Goal: Find specific page/section: Find specific page/section

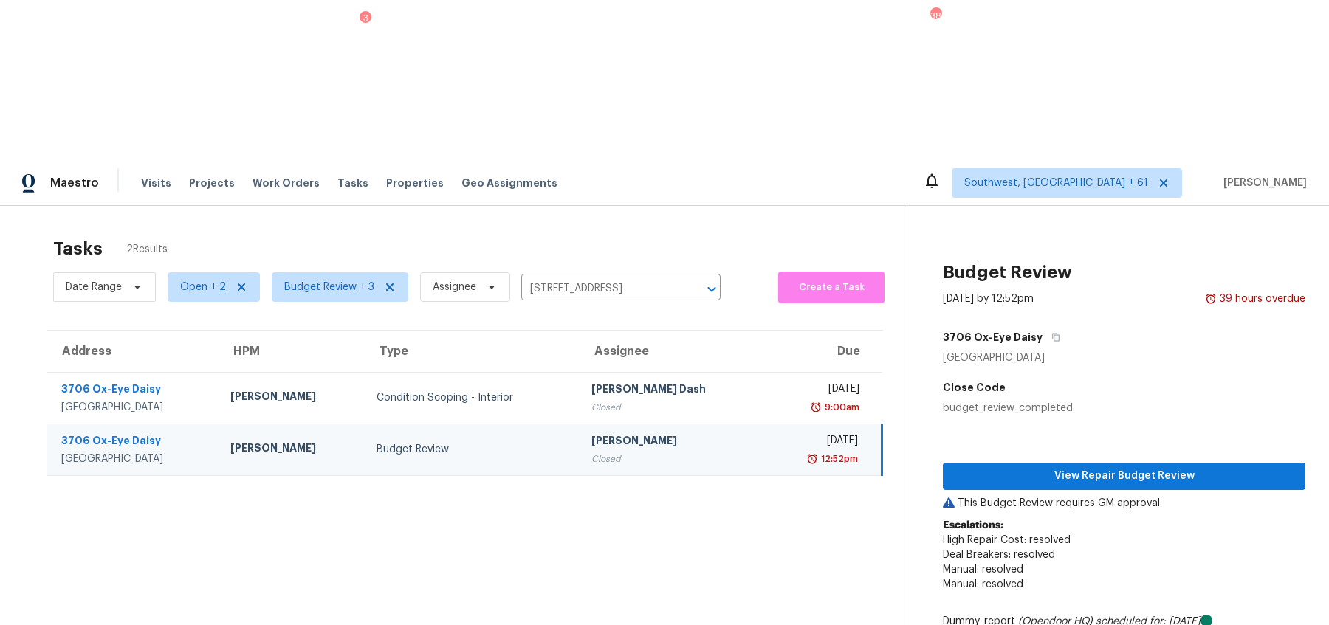
scroll to position [11, 0]
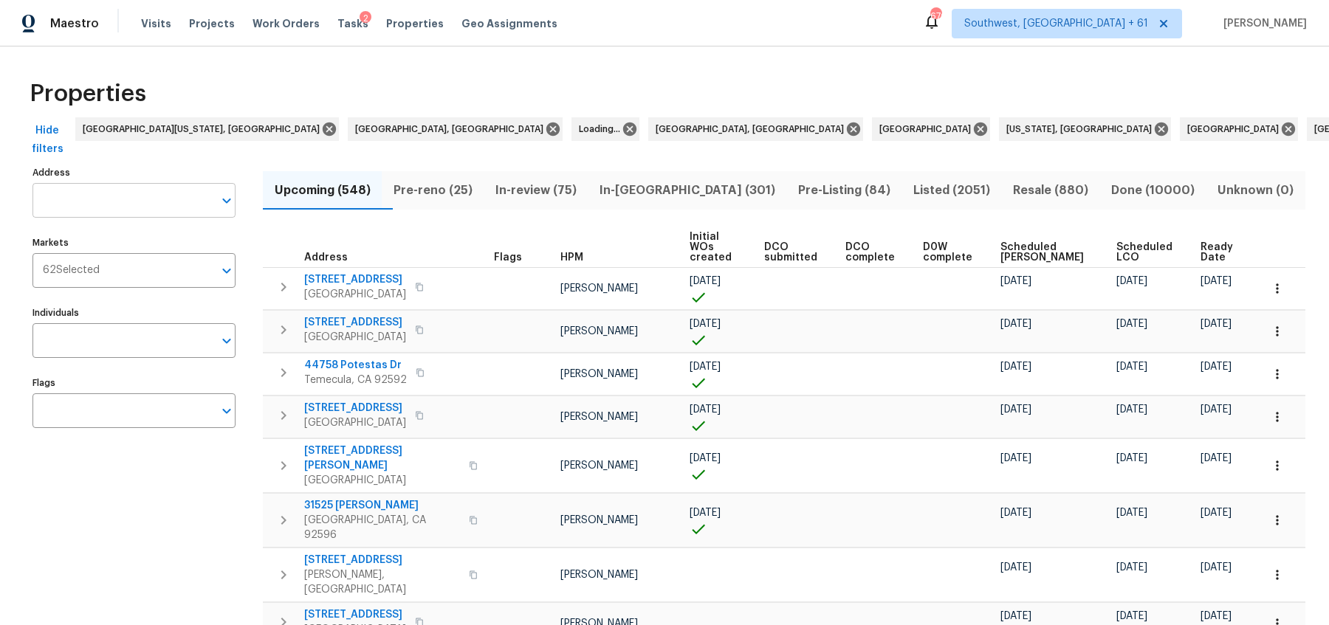
click at [65, 206] on input "Address" at bounding box center [122, 200] width 181 height 35
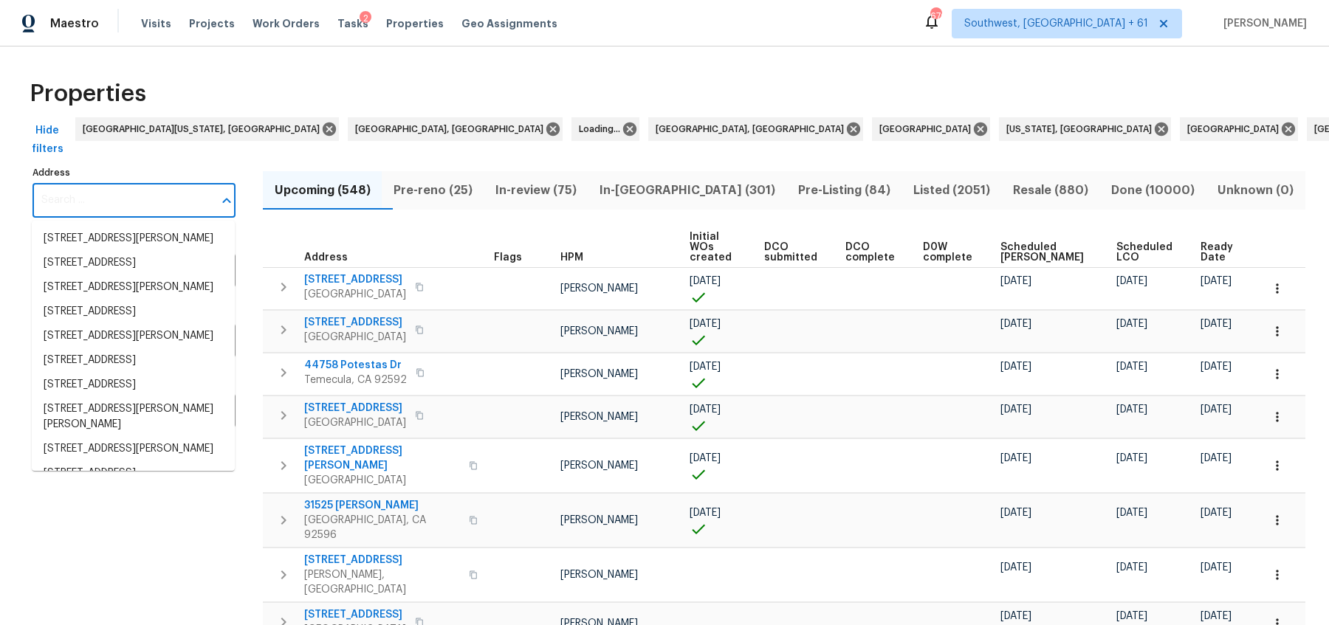
type input "x"
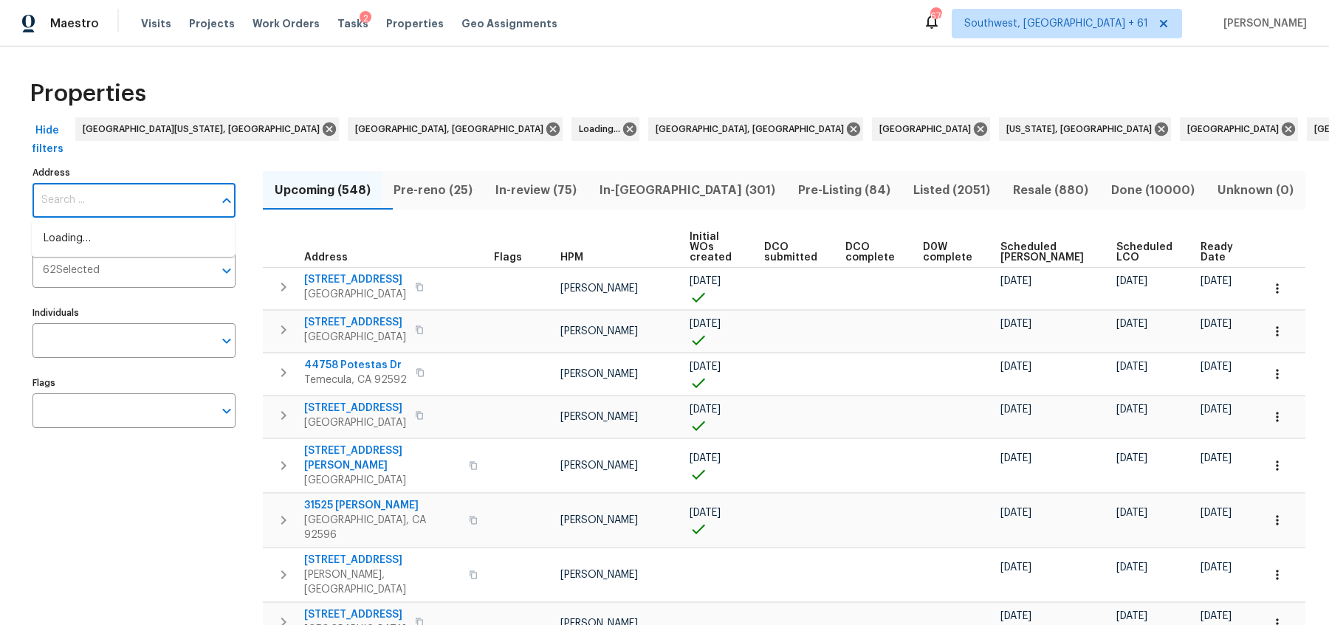
paste input "111 Possum Trot Road"
drag, startPoint x: 89, startPoint y: 199, endPoint x: 220, endPoint y: 199, distance: 130.7
click at [219, 199] on div "111 Possum Trot Road Address" at bounding box center [133, 200] width 203 height 35
type input "1"
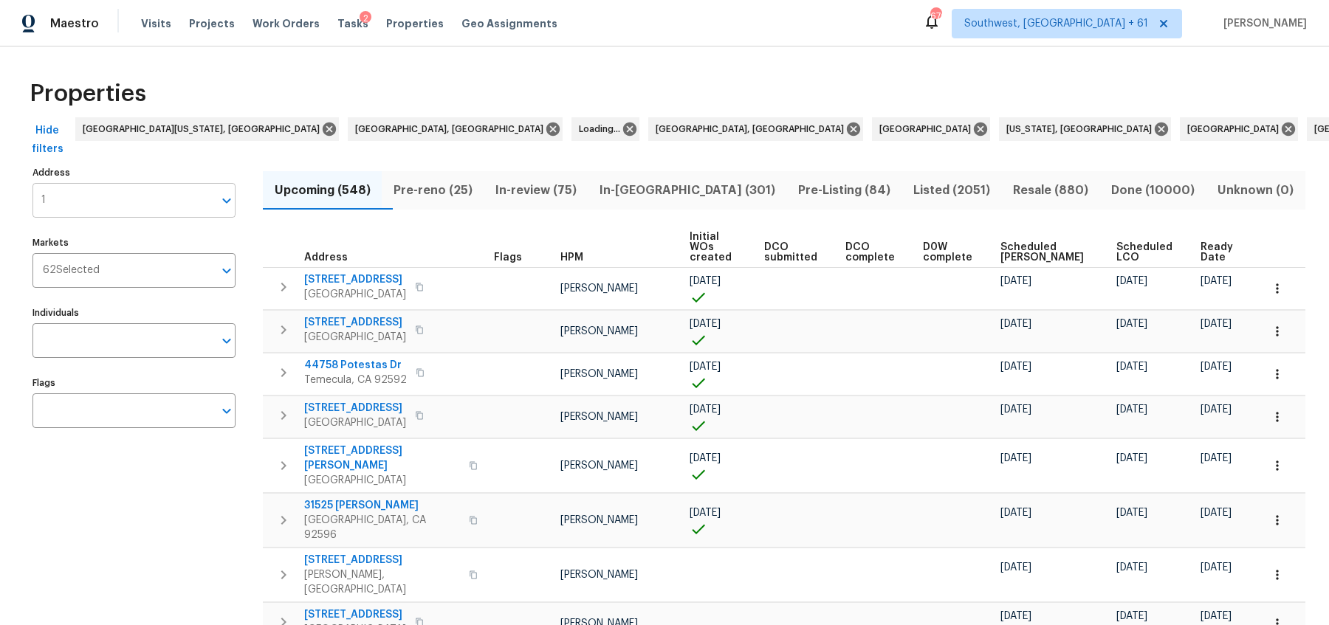
click at [58, 194] on input "1" at bounding box center [122, 200] width 181 height 35
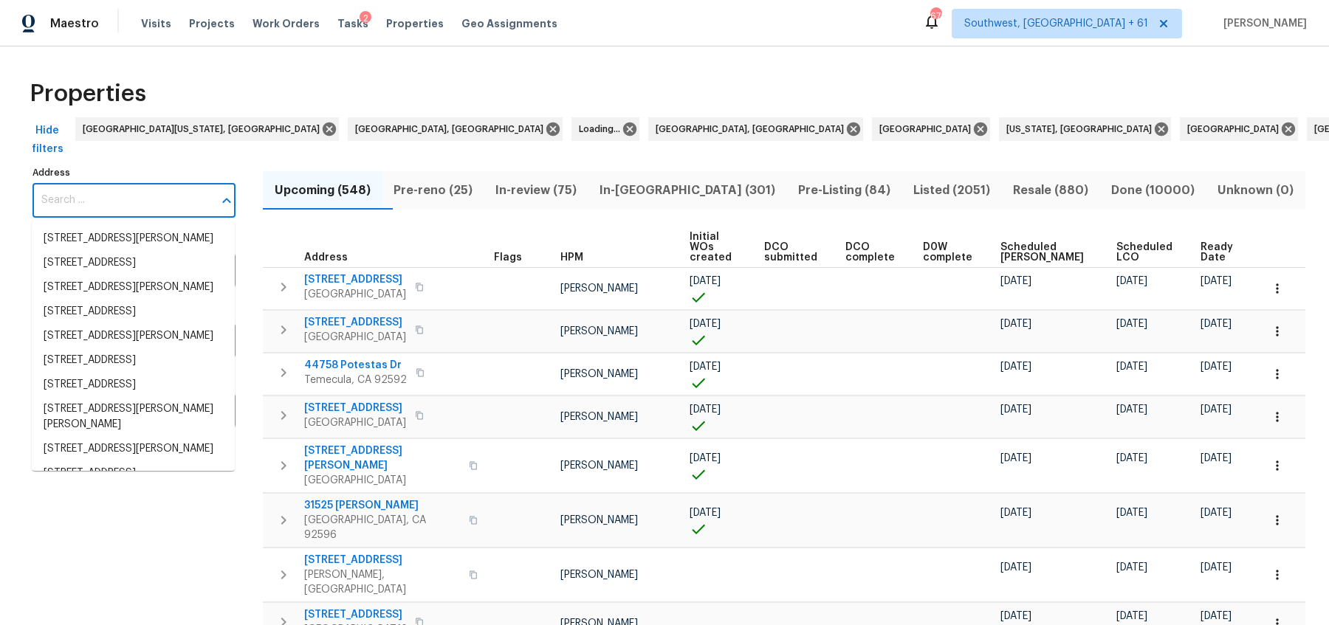
click at [286, 72] on div "Properties" at bounding box center [664, 93] width 1281 height 47
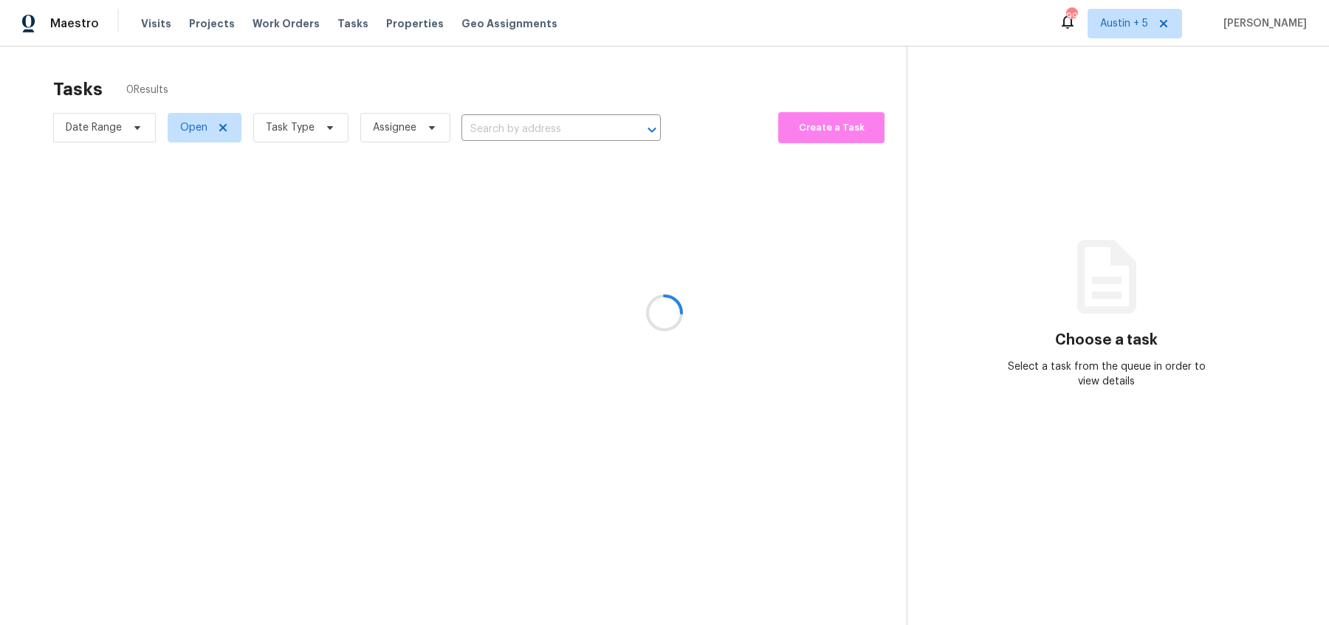
click at [1147, 32] on div at bounding box center [664, 312] width 1329 height 625
click at [1149, 22] on div at bounding box center [664, 312] width 1329 height 625
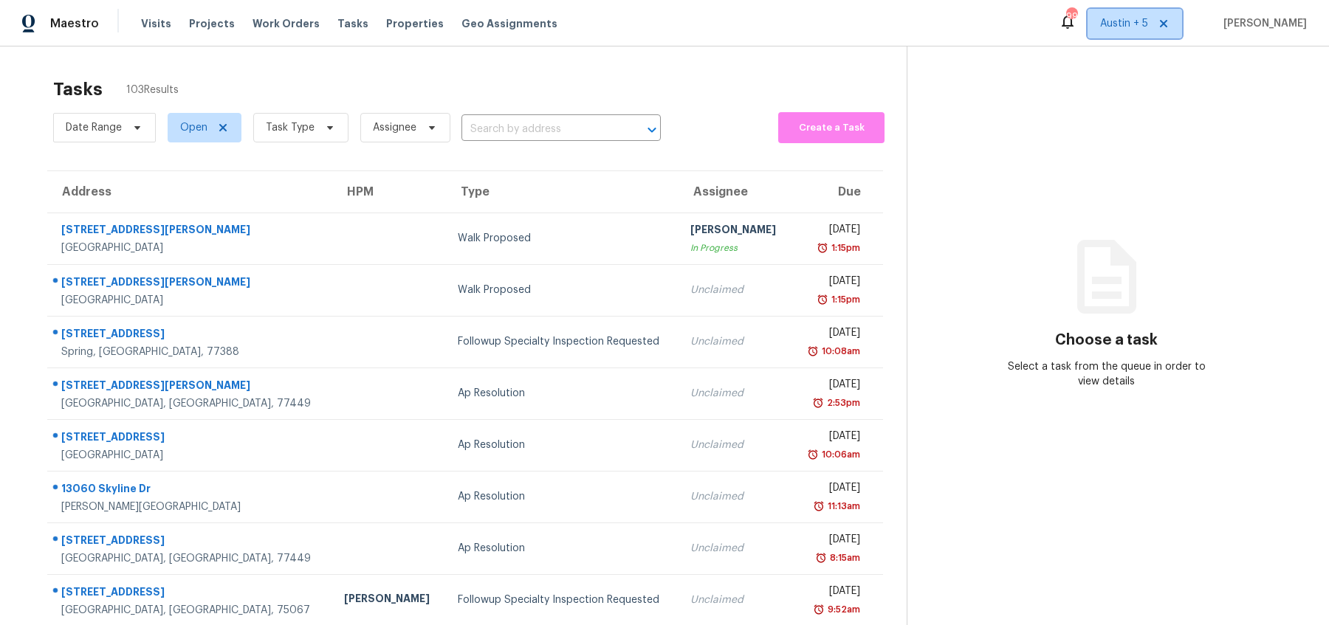
click at [1148, 22] on span "Austin + 5" at bounding box center [1124, 23] width 48 height 15
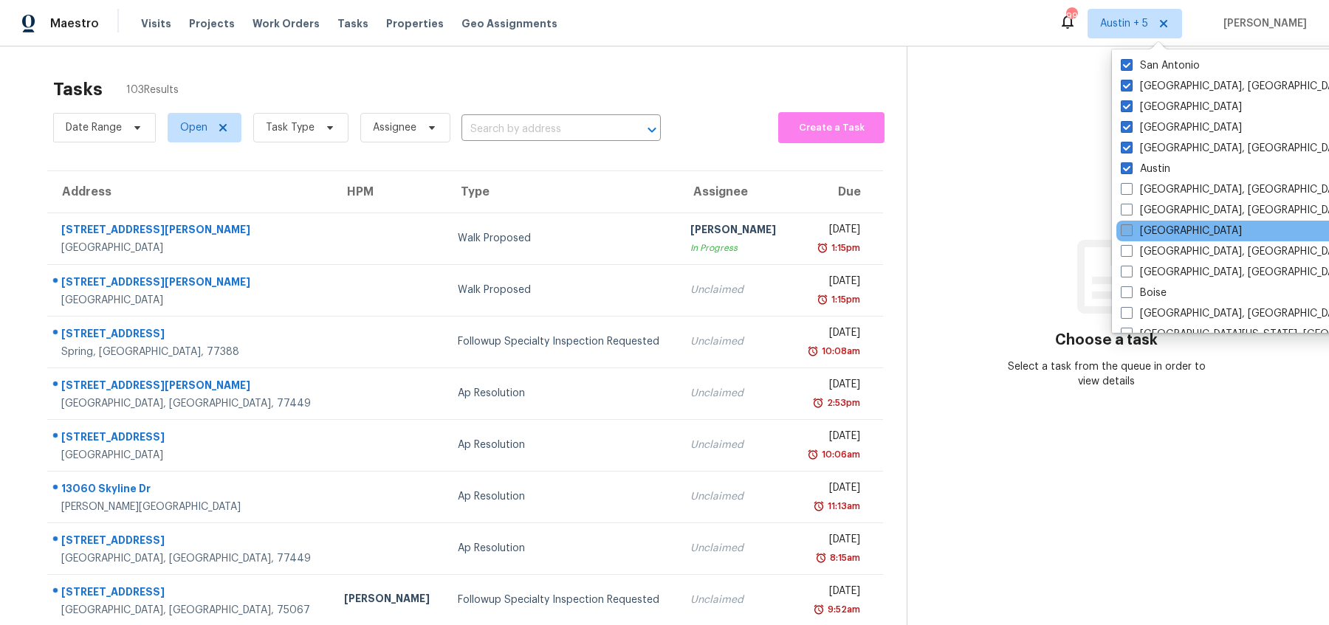
click at [1132, 224] on span at bounding box center [1127, 230] width 12 height 12
click at [1130, 224] on input "[GEOGRAPHIC_DATA]" at bounding box center [1126, 229] width 10 height 10
checkbox input "true"
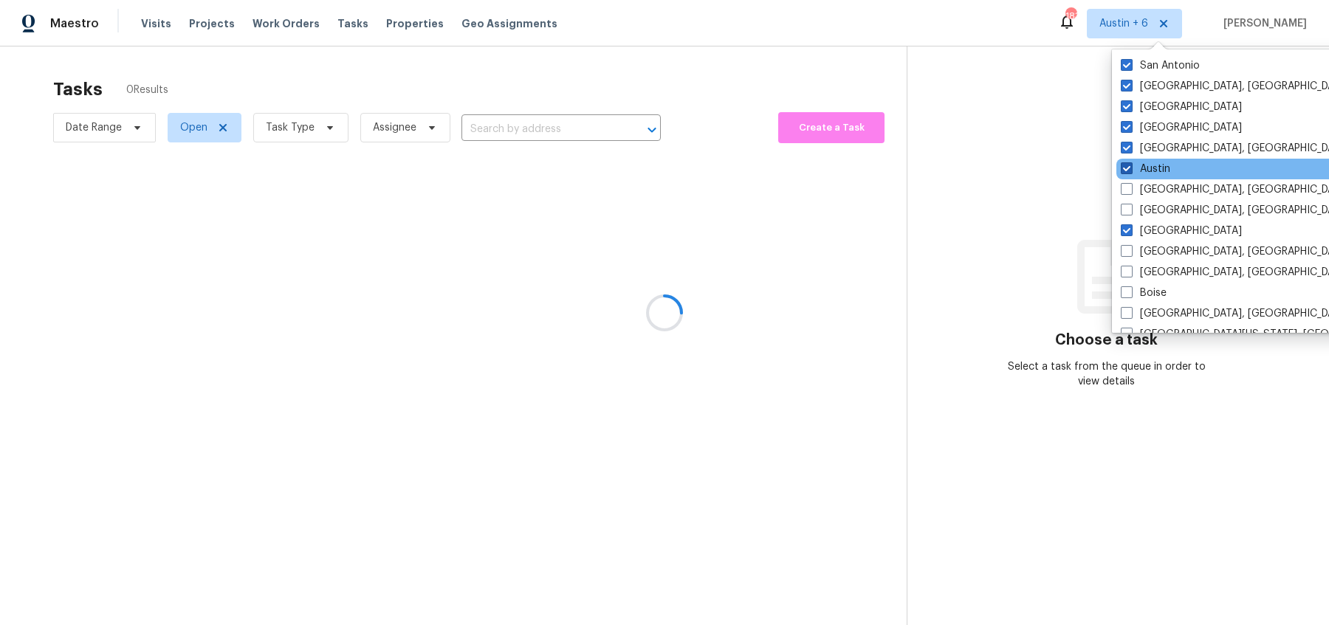
click at [1130, 165] on span at bounding box center [1127, 168] width 12 height 12
click at [1130, 165] on input "Austin" at bounding box center [1126, 167] width 10 height 10
checkbox input "false"
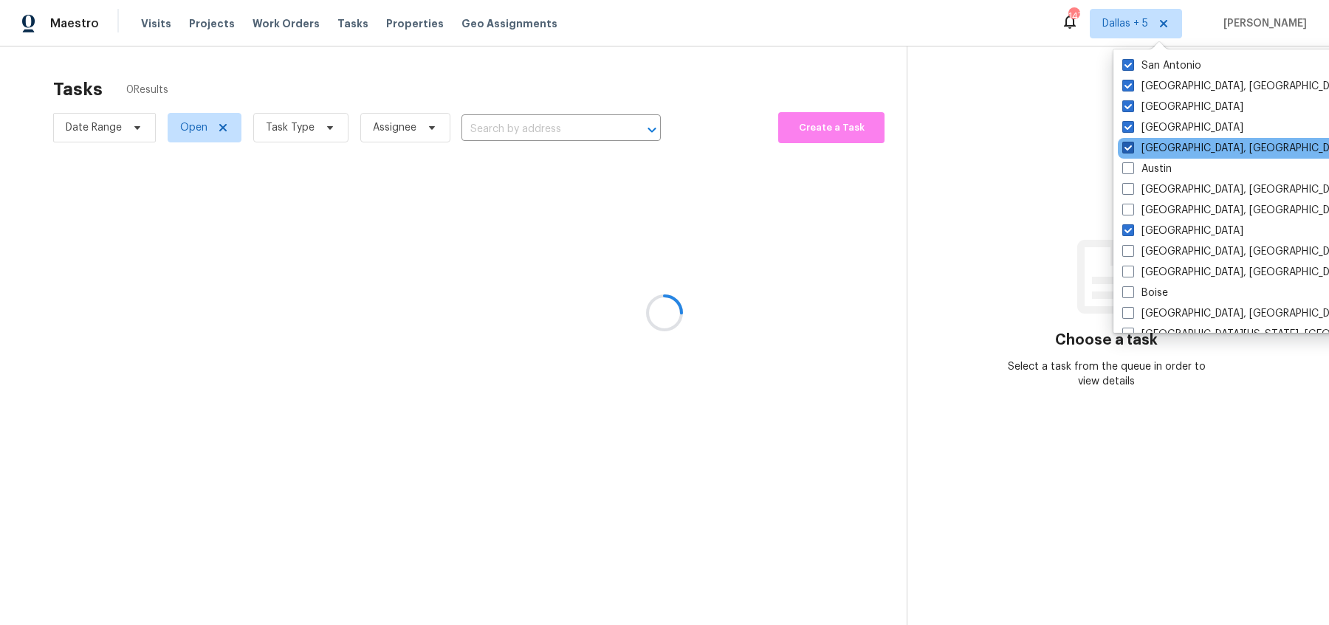
click at [1130, 147] on span at bounding box center [1128, 148] width 12 height 12
click at [1130, 147] on input "[GEOGRAPHIC_DATA], [GEOGRAPHIC_DATA]" at bounding box center [1127, 146] width 10 height 10
checkbox input "false"
click at [1130, 128] on span at bounding box center [1128, 127] width 12 height 12
click at [1130, 128] on input "[GEOGRAPHIC_DATA]" at bounding box center [1127, 125] width 10 height 10
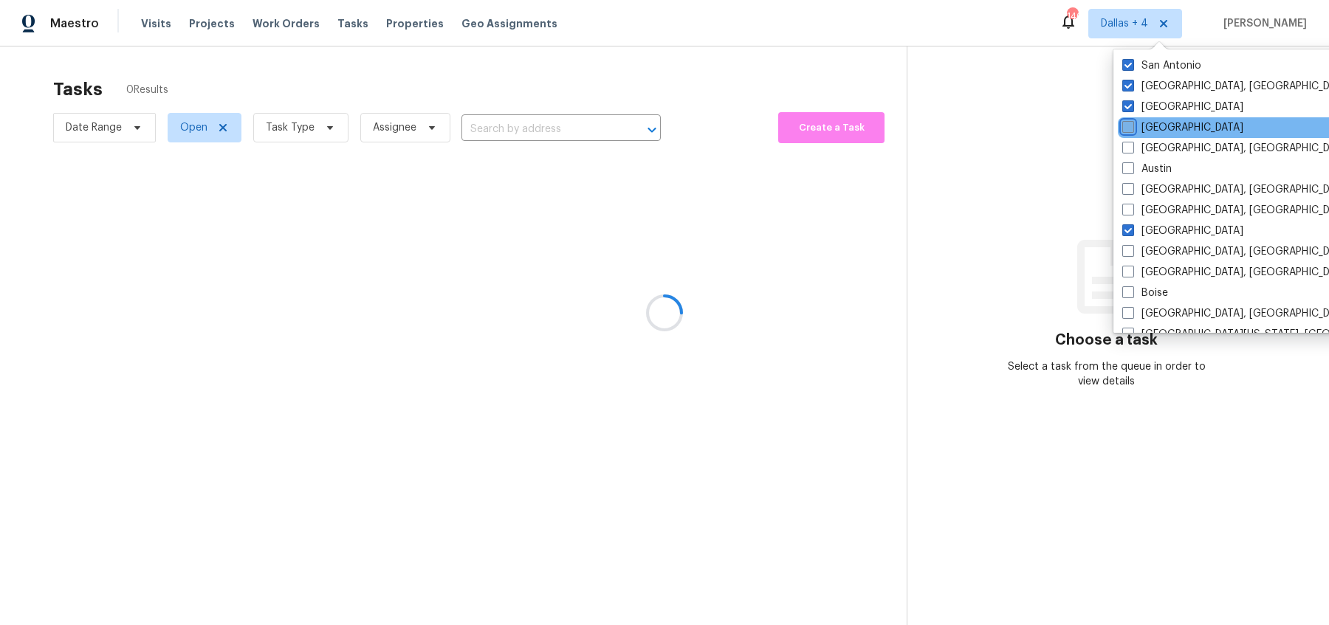
checkbox input "false"
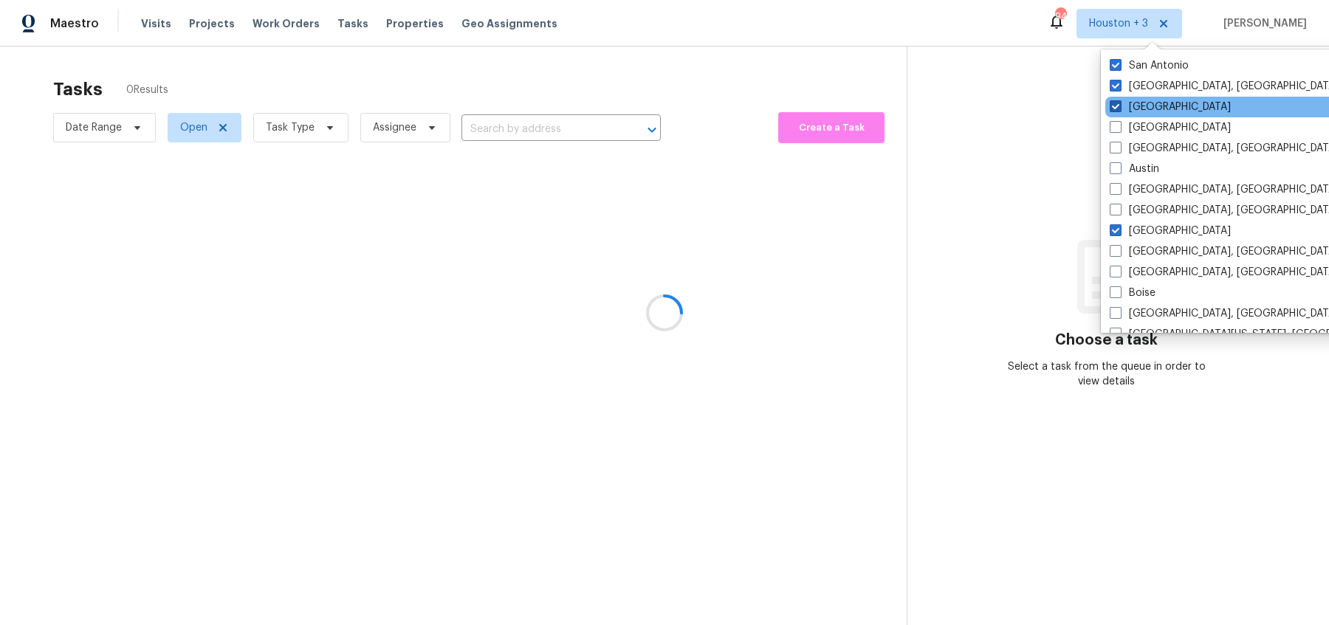
click at [1117, 102] on span at bounding box center [1115, 106] width 12 height 12
click at [1117, 102] on input "[GEOGRAPHIC_DATA]" at bounding box center [1114, 105] width 10 height 10
checkbox input "false"
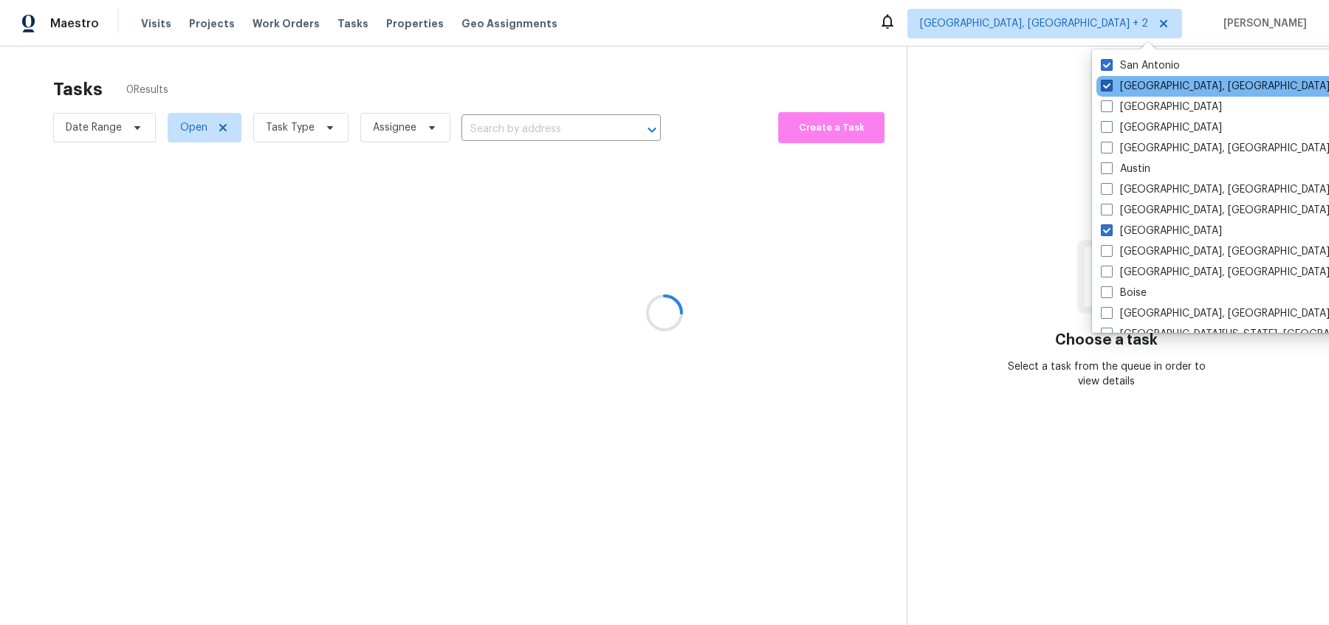
click at [1106, 82] on span at bounding box center [1107, 86] width 12 height 12
click at [1106, 82] on input "[GEOGRAPHIC_DATA], [GEOGRAPHIC_DATA]" at bounding box center [1106, 84] width 10 height 10
checkbox input "false"
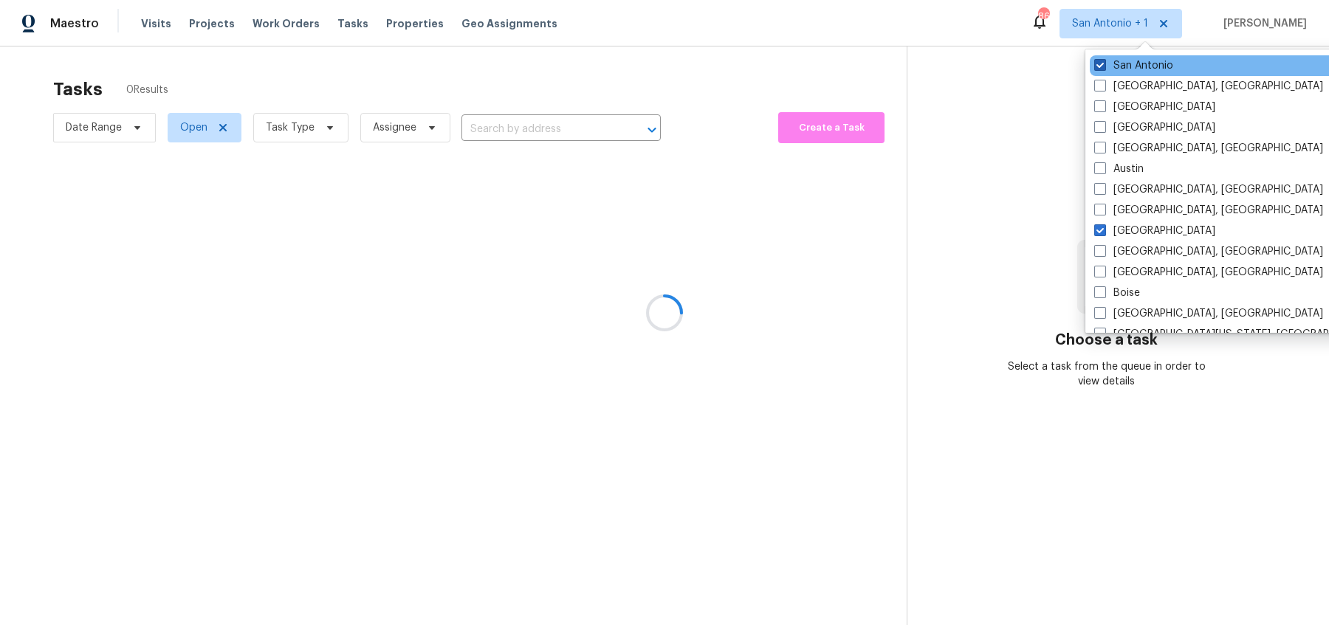
click at [1102, 61] on span at bounding box center [1100, 65] width 12 height 12
click at [1102, 61] on input "San Antonio" at bounding box center [1099, 63] width 10 height 10
checkbox input "false"
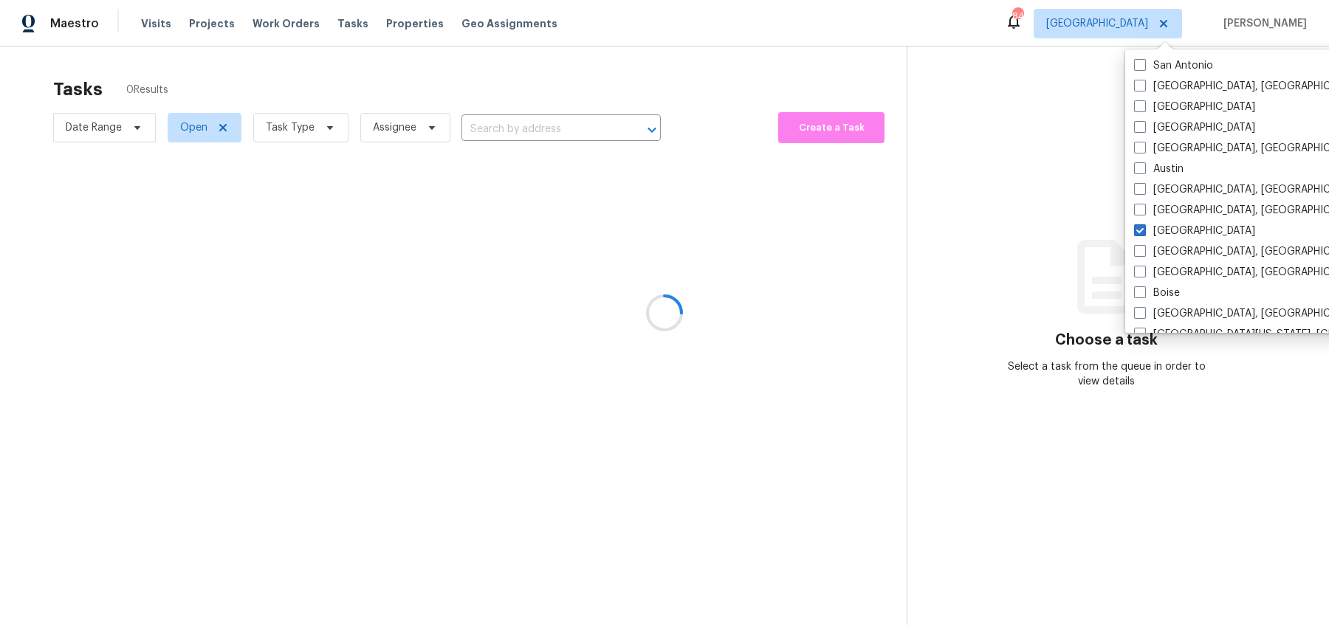
click at [616, 62] on div at bounding box center [664, 312] width 1329 height 625
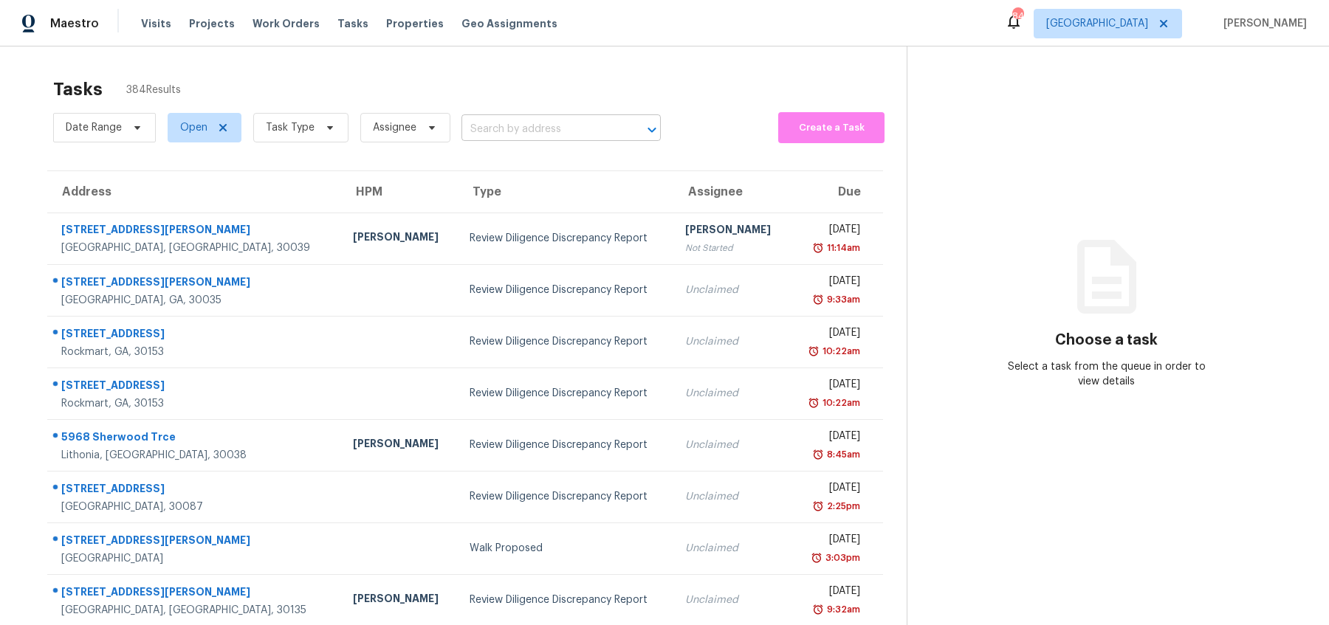
click at [492, 129] on input "text" at bounding box center [540, 129] width 158 height 23
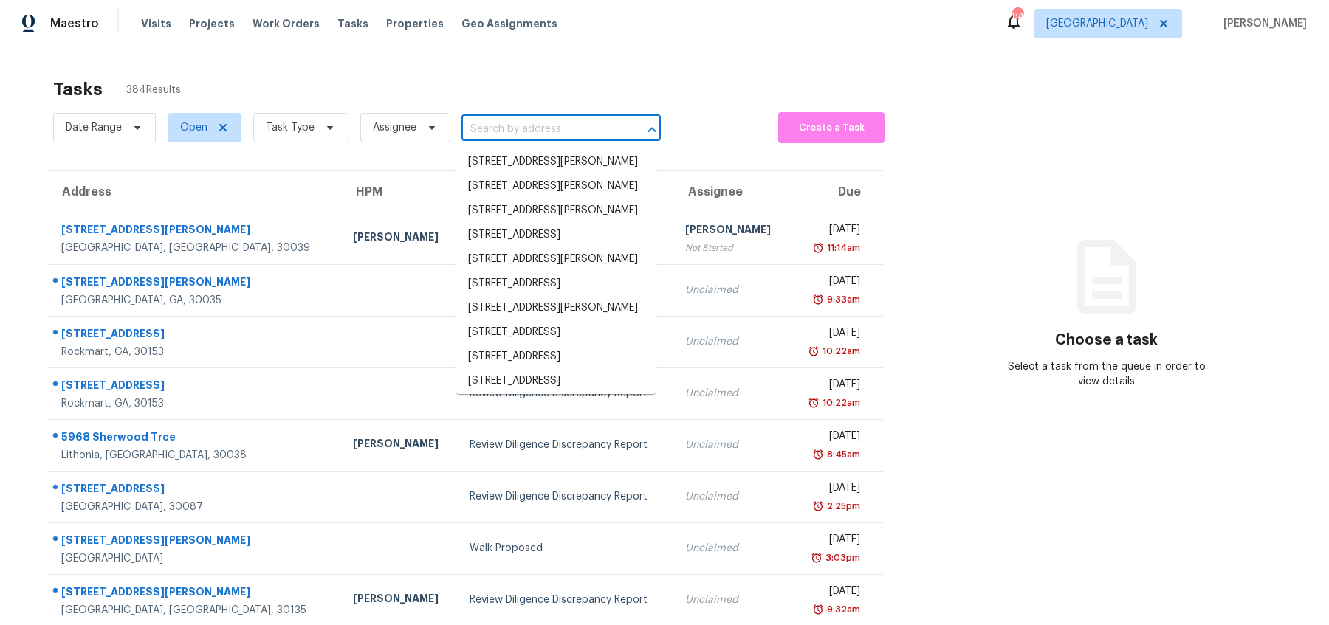
paste input "[STREET_ADDRESS]"
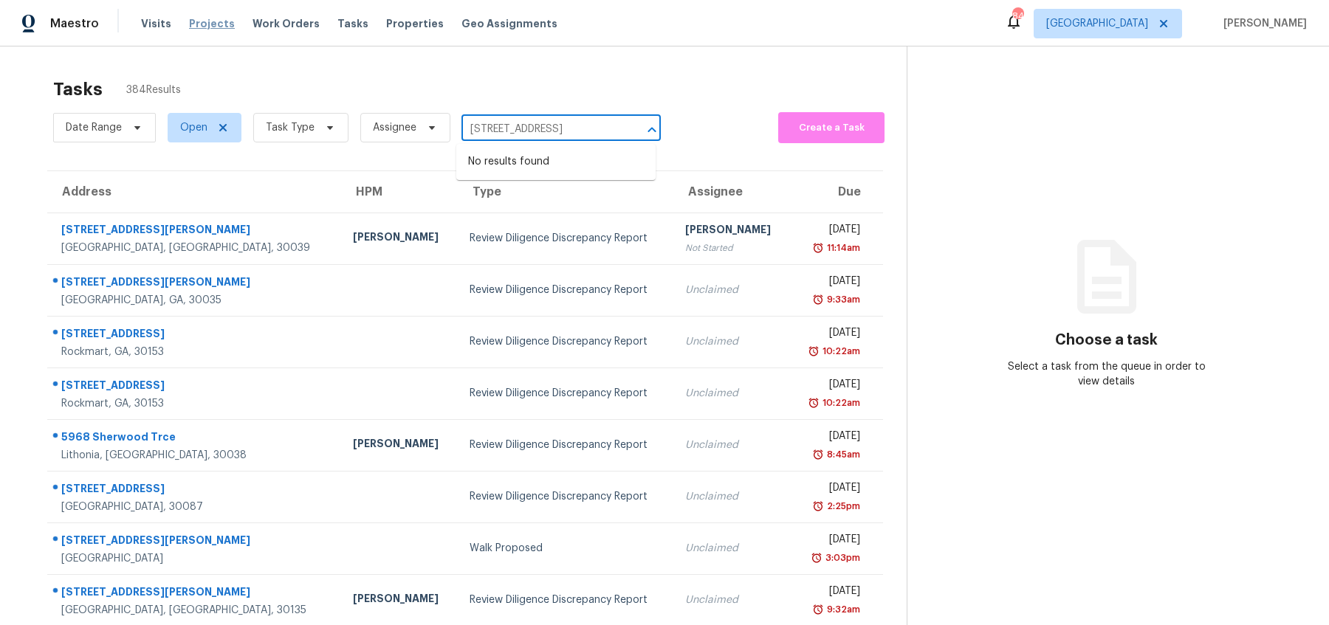
type input "[STREET_ADDRESS]"
click at [189, 22] on span "Projects" at bounding box center [212, 23] width 46 height 15
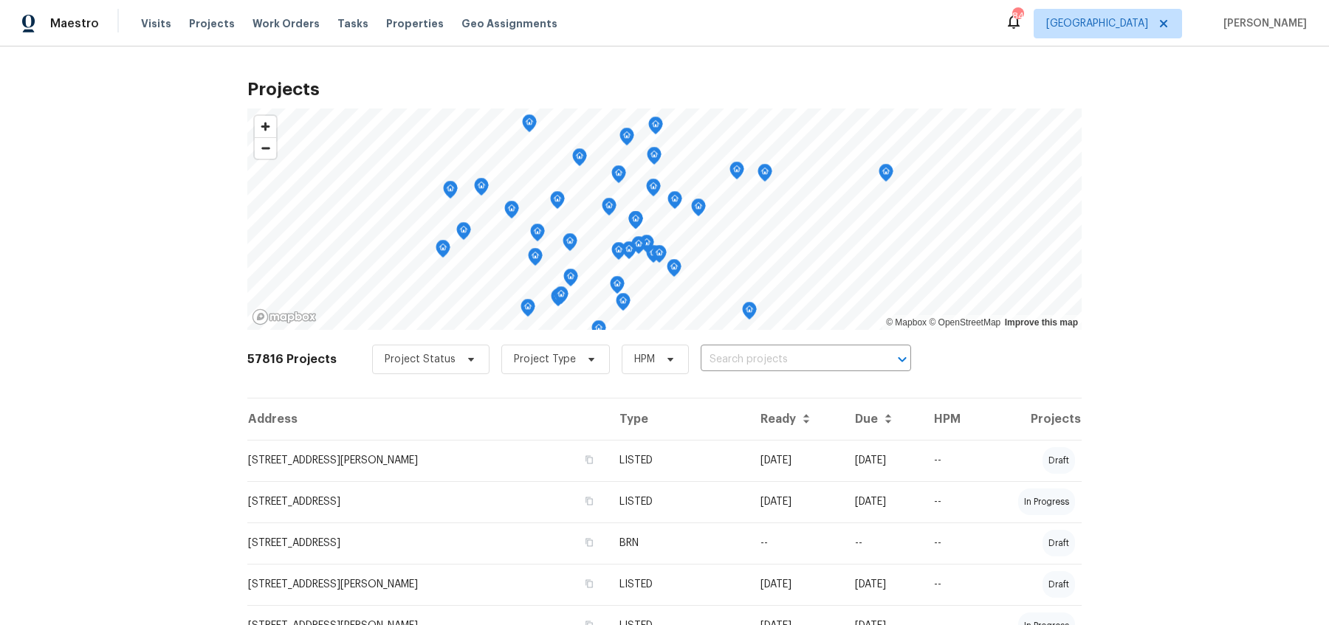
click at [151, 24] on span "Visits" at bounding box center [156, 23] width 30 height 15
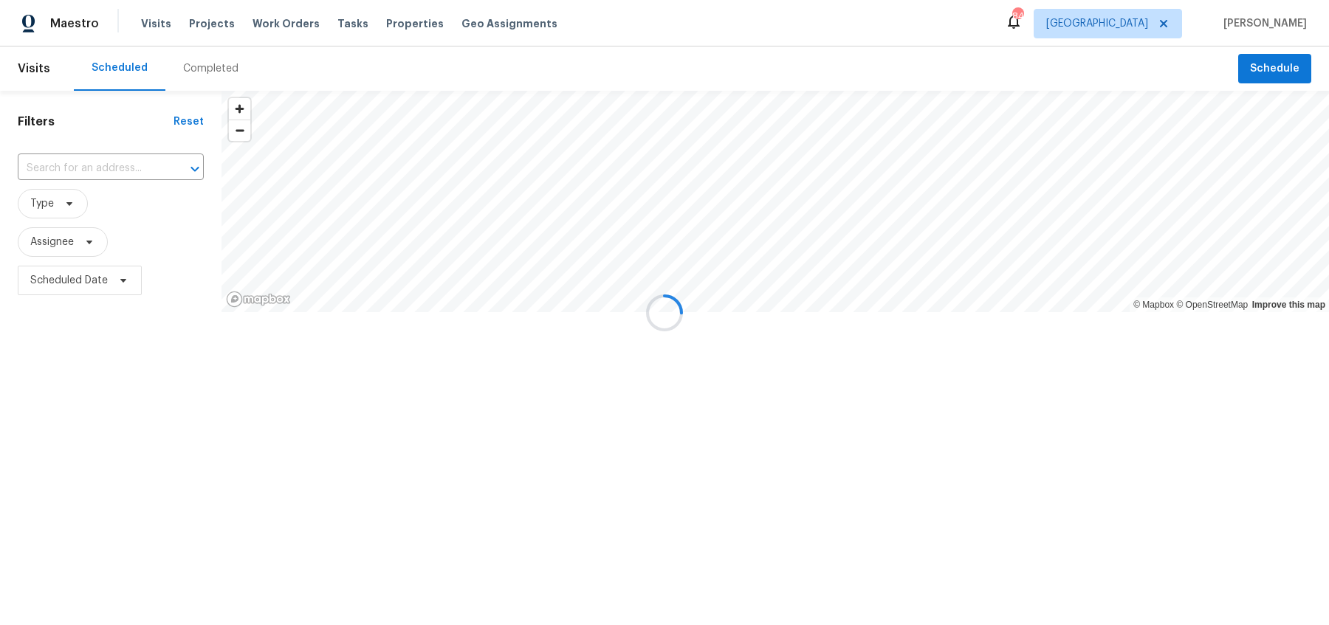
click at [94, 168] on div at bounding box center [664, 312] width 1329 height 625
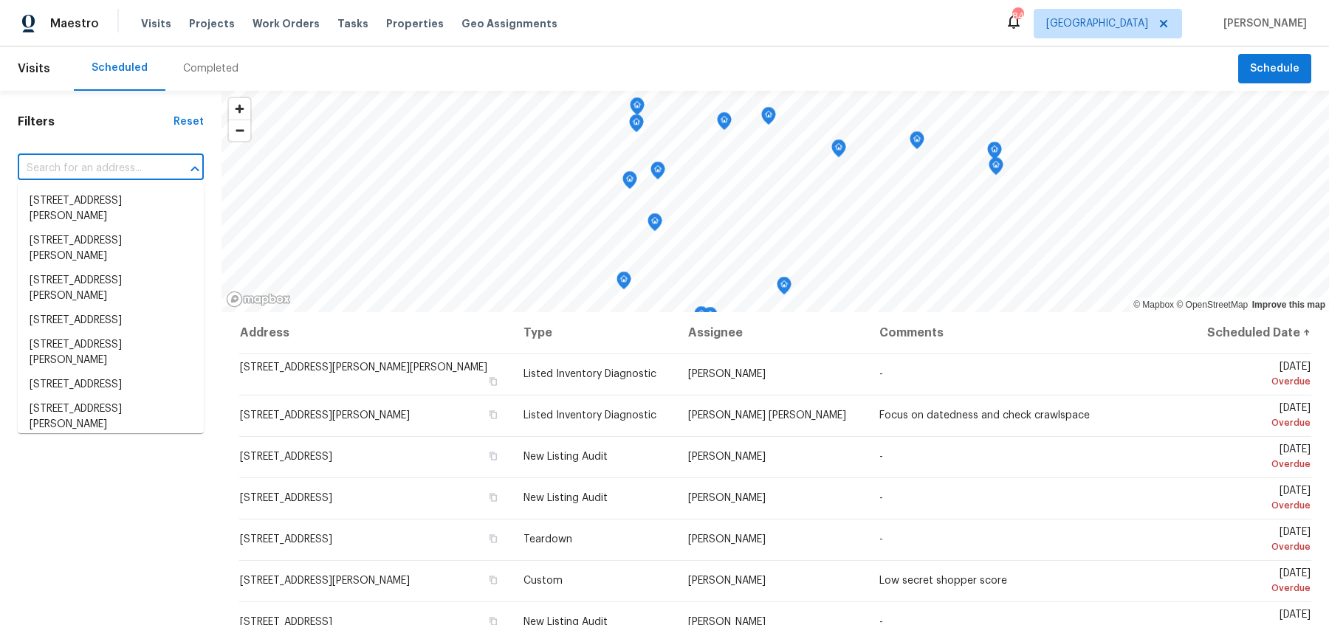
click at [80, 165] on input "text" at bounding box center [90, 168] width 145 height 23
paste input "[STREET_ADDRESS]"
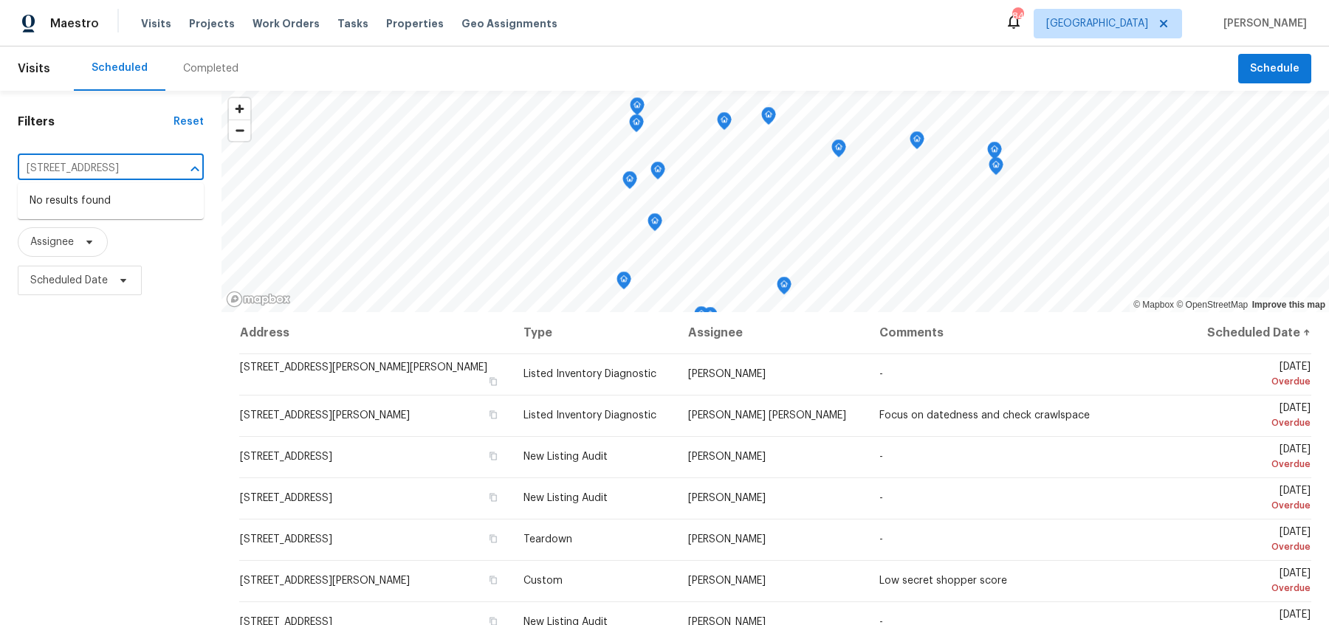
drag, startPoint x: 40, startPoint y: 164, endPoint x: 139, endPoint y: 169, distance: 99.0
click at [140, 170] on input "[STREET_ADDRESS]" at bounding box center [90, 168] width 145 height 23
type input "111"
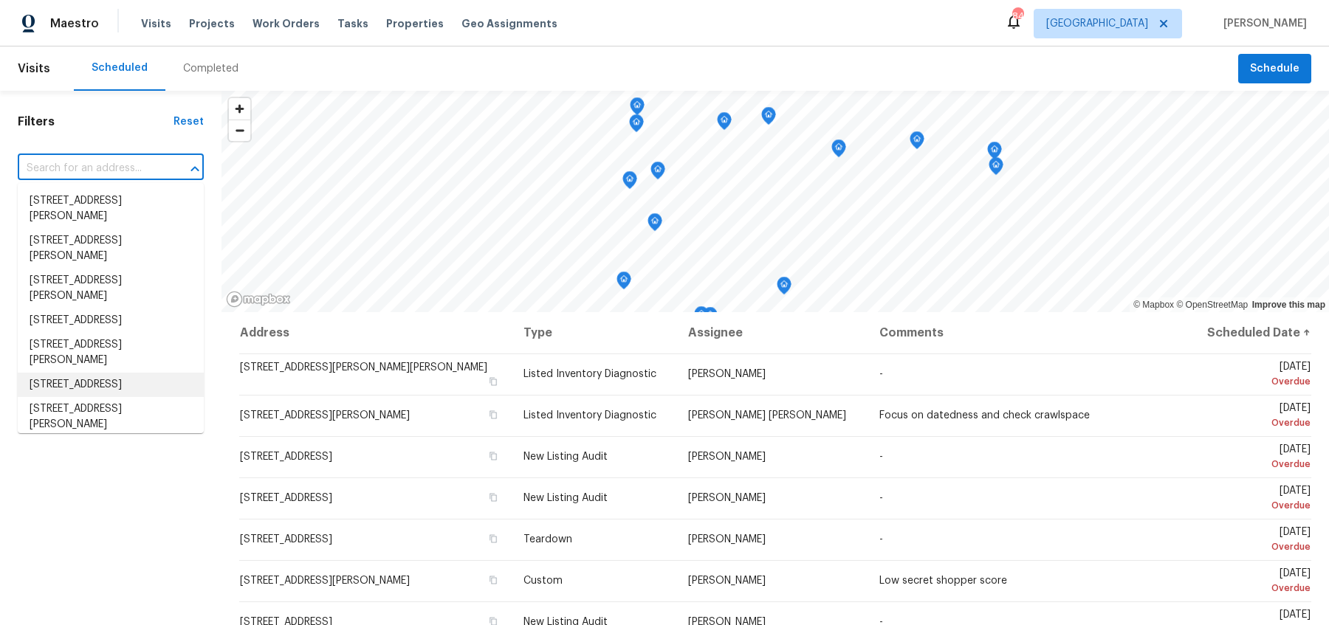
click at [202, 63] on div "Completed" at bounding box center [210, 68] width 55 height 15
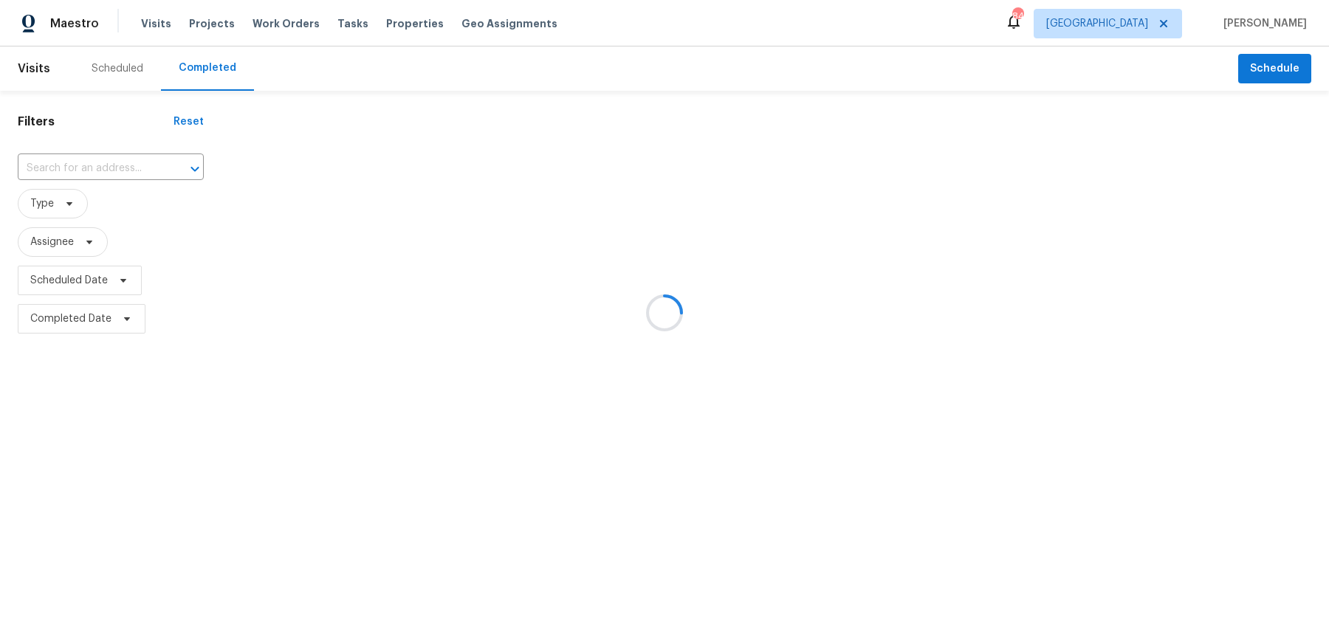
click at [92, 158] on div at bounding box center [664, 312] width 1329 height 625
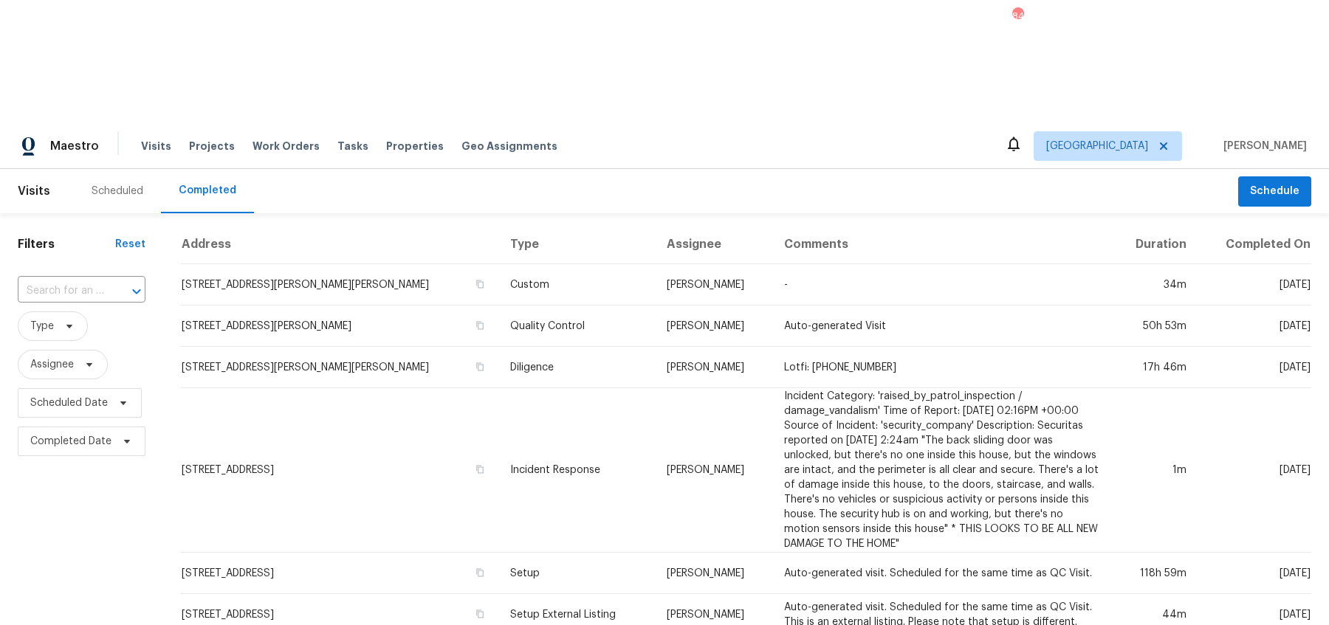
click at [92, 280] on input "text" at bounding box center [61, 291] width 86 height 23
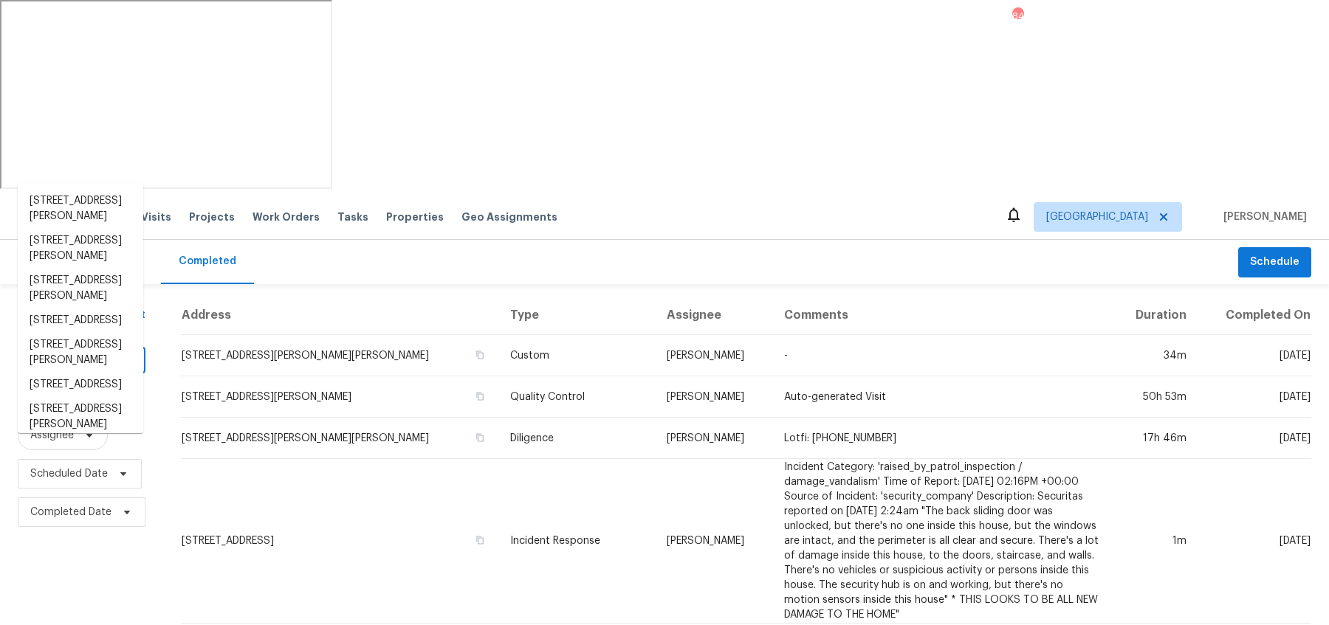
paste input "[STREET_ADDRESS]"
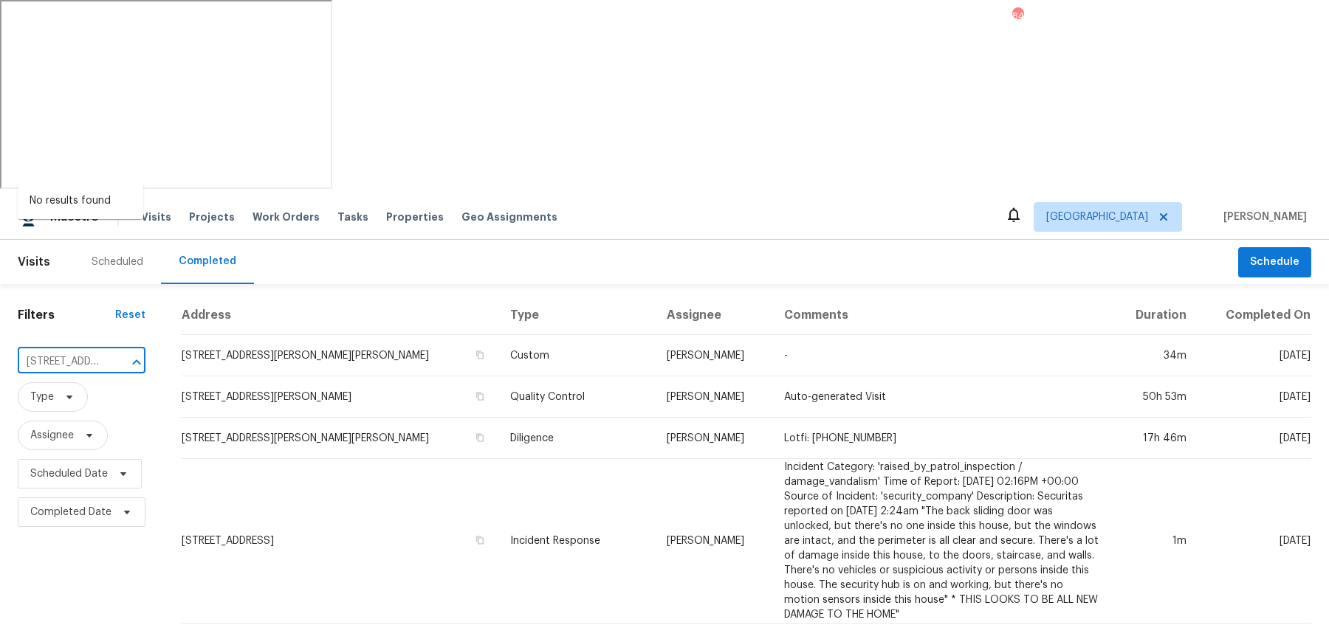
scroll to position [0, 27]
type input "[STREET_ADDRESS]"
